Goal: Task Accomplishment & Management: Manage account settings

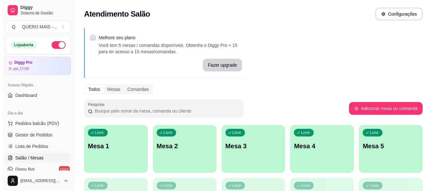
scroll to position [96, 0]
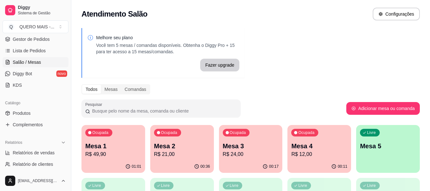
click at [96, 158] on div "Ocupada Mesa 1 R$ 49,90" at bounding box center [114, 142] width 64 height 35
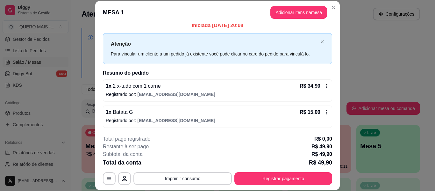
scroll to position [5, 0]
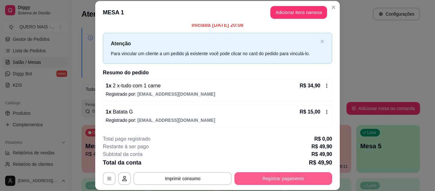
click at [260, 180] on button "Registrar pagamento" at bounding box center [283, 178] width 98 height 13
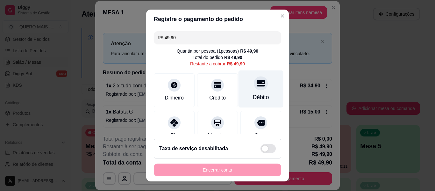
click at [255, 88] on div at bounding box center [261, 83] width 14 height 14
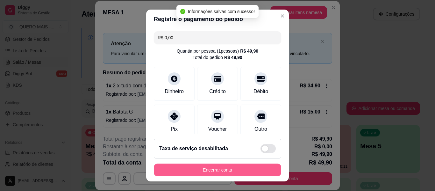
type input "R$ 0,00"
click at [216, 170] on button "Encerrar conta" at bounding box center [217, 169] width 127 height 13
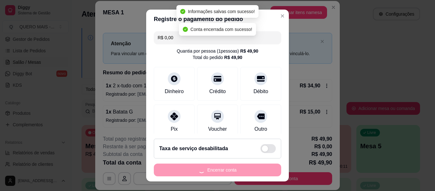
scroll to position [0, 0]
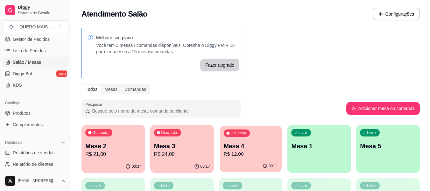
click at [231, 155] on p "R$ 12,00" at bounding box center [251, 153] width 54 height 7
click at [169, 152] on p "R$ 24,00" at bounding box center [182, 154] width 56 height 8
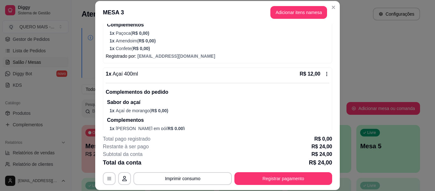
scroll to position [127, 0]
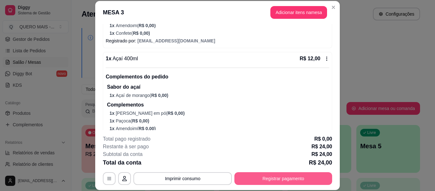
click at [260, 180] on button "Registrar pagamento" at bounding box center [283, 178] width 98 height 13
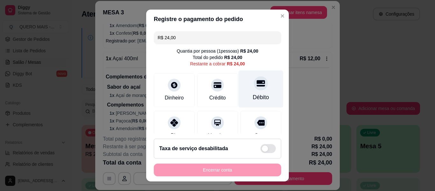
click at [257, 84] on icon at bounding box center [261, 83] width 8 height 8
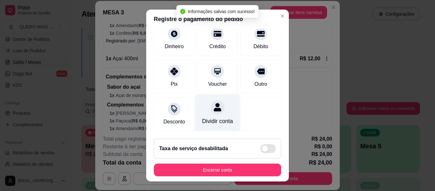
scroll to position [86, 0]
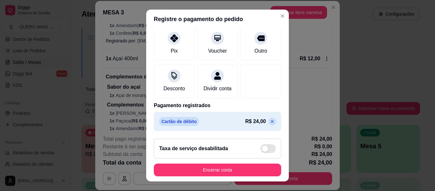
click at [270, 122] on icon at bounding box center [272, 121] width 5 height 5
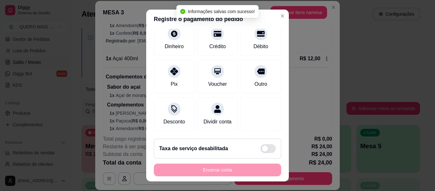
type input "R$ 24,00"
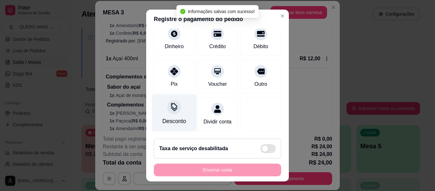
click at [168, 104] on div at bounding box center [174, 107] width 14 height 14
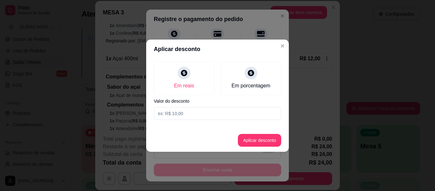
click at [169, 111] on input at bounding box center [217, 113] width 127 height 13
type input "2,50"
click at [250, 135] on button "Aplicar desconto" at bounding box center [260, 140] width 42 height 12
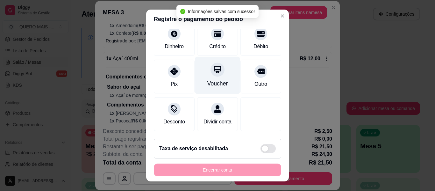
scroll to position [65, 0]
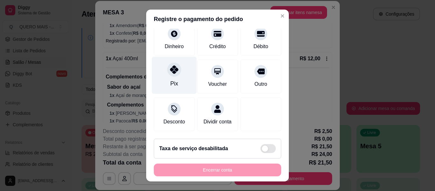
click at [170, 70] on div "Pix" at bounding box center [174, 75] width 45 height 37
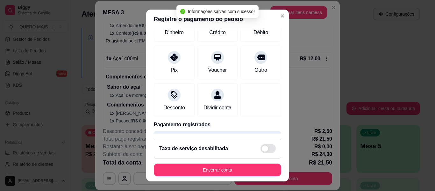
type input "R$ 0,00"
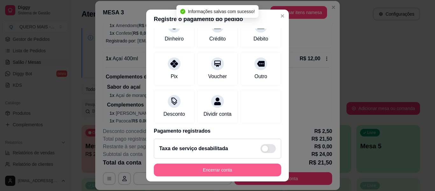
click at [201, 170] on button "Encerrar conta" at bounding box center [217, 169] width 127 height 13
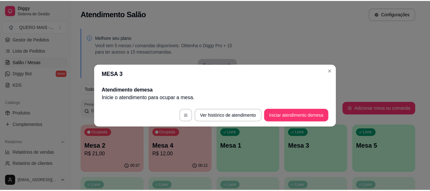
scroll to position [0, 0]
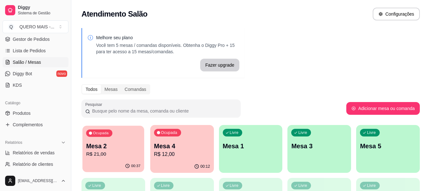
click at [116, 161] on div "00:37" at bounding box center [114, 166] width 62 height 12
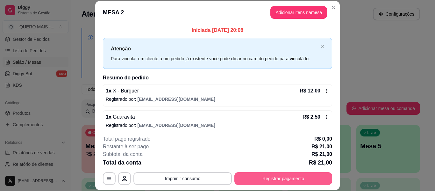
click at [275, 179] on button "Registrar pagamento" at bounding box center [283, 178] width 98 height 13
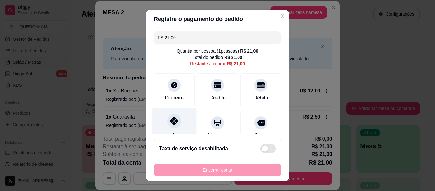
click at [167, 124] on div at bounding box center [174, 121] width 14 height 14
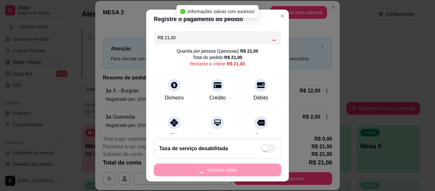
type input "R$ 0,00"
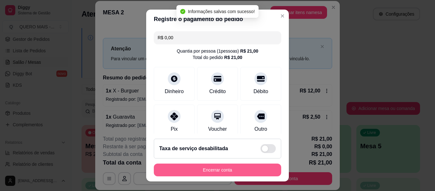
click at [211, 172] on button "Encerrar conta" at bounding box center [217, 169] width 127 height 13
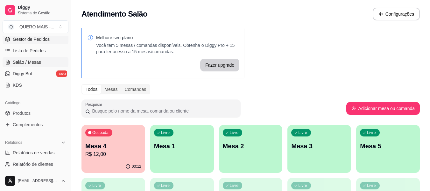
click at [25, 39] on span "Gestor de Pedidos" at bounding box center [31, 39] width 37 height 6
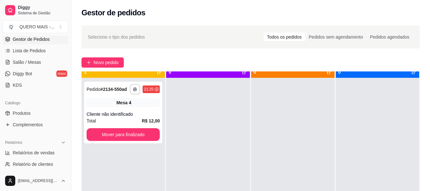
scroll to position [18, 0]
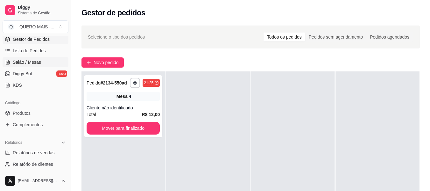
click at [18, 62] on span "Salão / Mesas" at bounding box center [27, 62] width 28 height 6
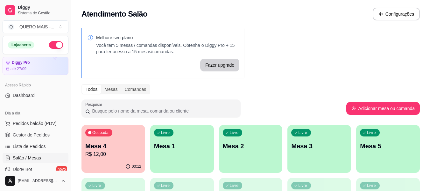
click at [3, 153] on link "Salão / Mesas" at bounding box center [36, 158] width 66 height 10
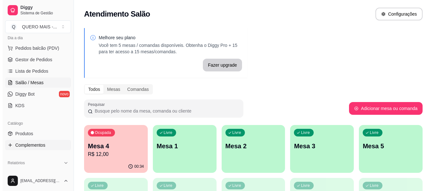
scroll to position [22, 0]
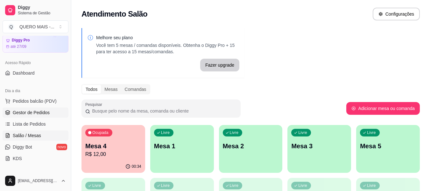
click at [24, 110] on span "Gestor de Pedidos" at bounding box center [31, 112] width 37 height 6
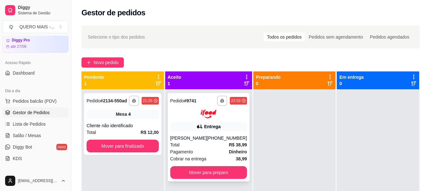
click at [193, 145] on div "Total R$ 38,99" at bounding box center [208, 144] width 77 height 7
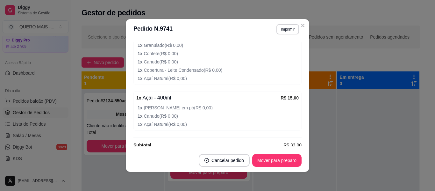
scroll to position [294, 0]
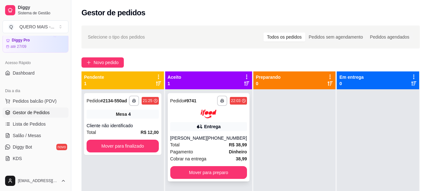
click at [236, 156] on strong "38,99" at bounding box center [241, 158] width 11 height 5
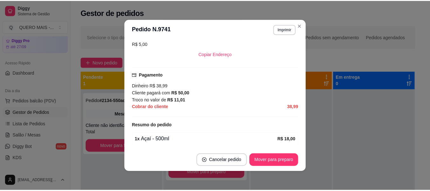
scroll to position [191, 0]
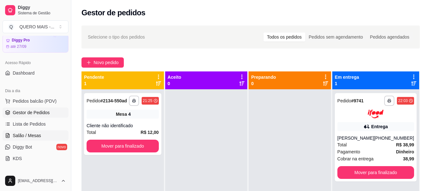
click at [26, 135] on span "Salão / Mesas" at bounding box center [27, 135] width 28 height 6
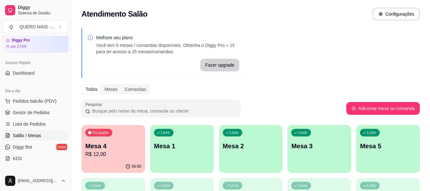
click at [127, 150] on p "Mesa 4" at bounding box center [113, 145] width 56 height 9
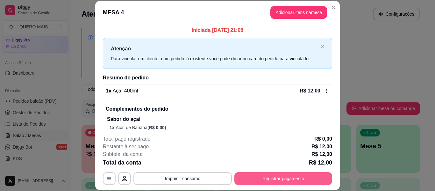
click at [260, 177] on button "Registrar pagamento" at bounding box center [283, 178] width 98 height 13
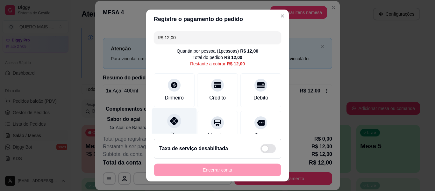
click at [170, 121] on icon at bounding box center [174, 121] width 8 height 8
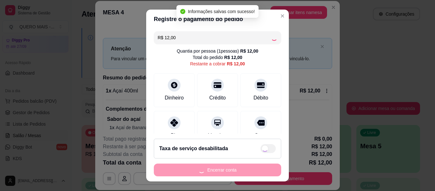
type input "R$ 0,00"
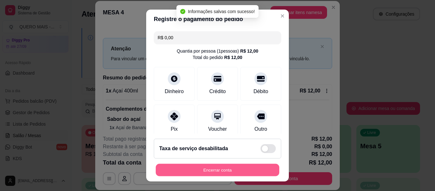
click at [201, 169] on button "Encerrar conta" at bounding box center [218, 170] width 124 height 12
